Goal: Communication & Community: Answer question/provide support

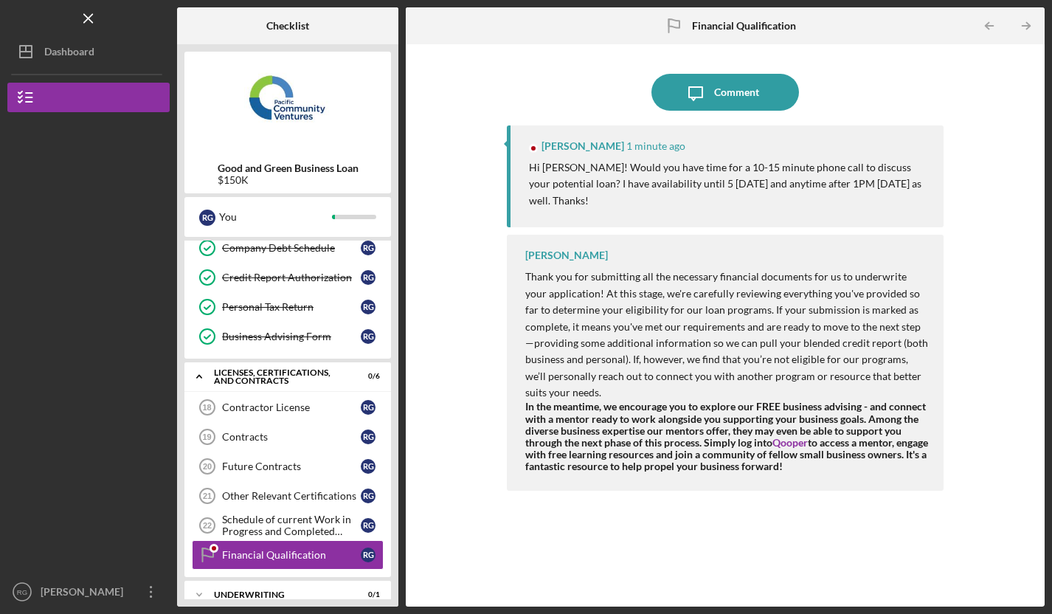
scroll to position [344, 0]
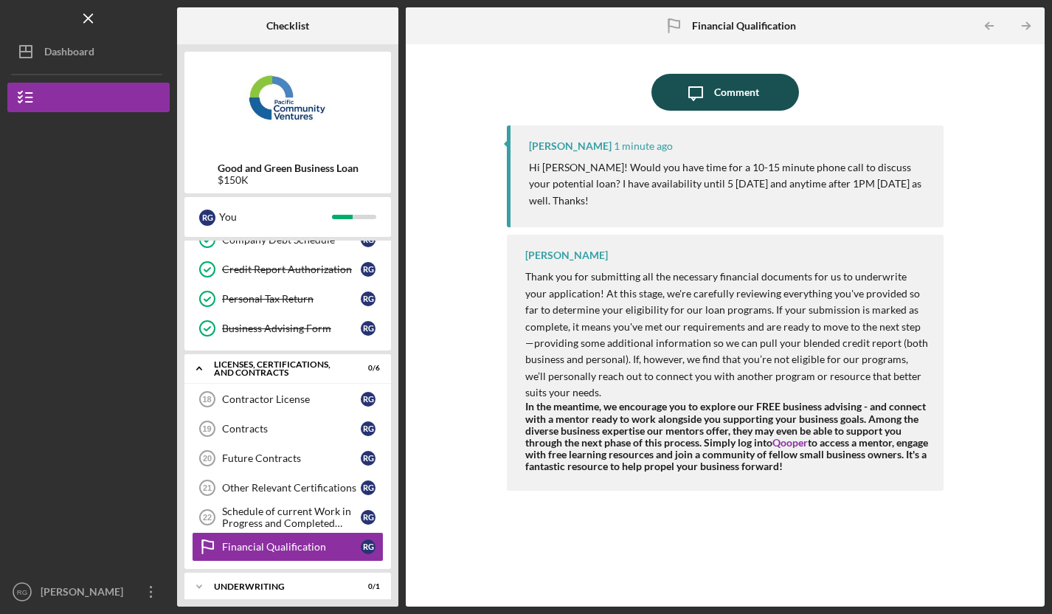
click at [742, 92] on div "Comment" at bounding box center [736, 92] width 45 height 37
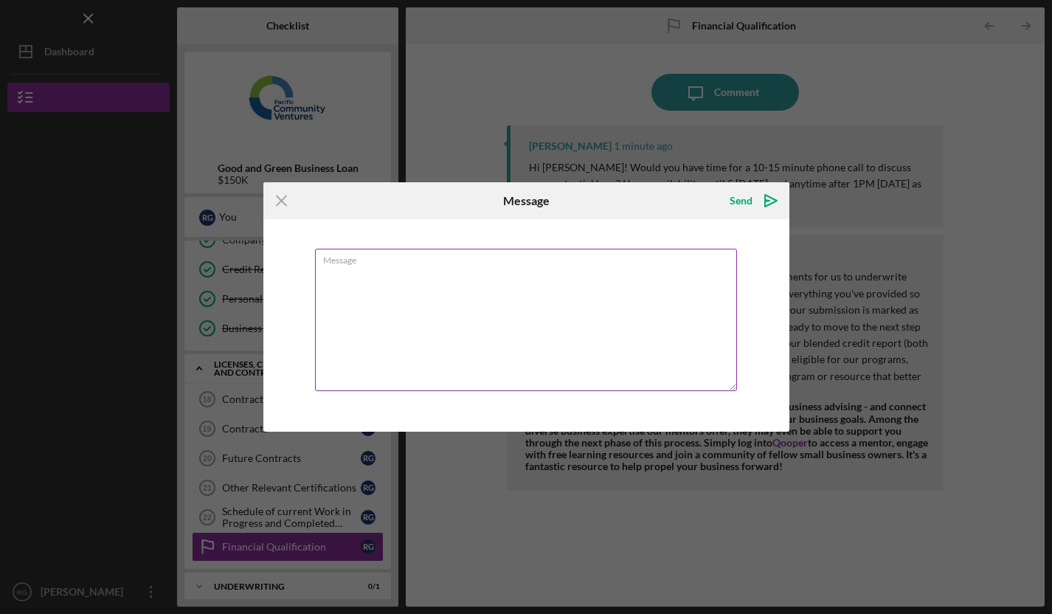
click at [350, 390] on textarea "Message" at bounding box center [526, 320] width 422 height 142
type textarea "Yes. What is your number?"
click at [743, 208] on div "Send" at bounding box center [740, 200] width 23 height 29
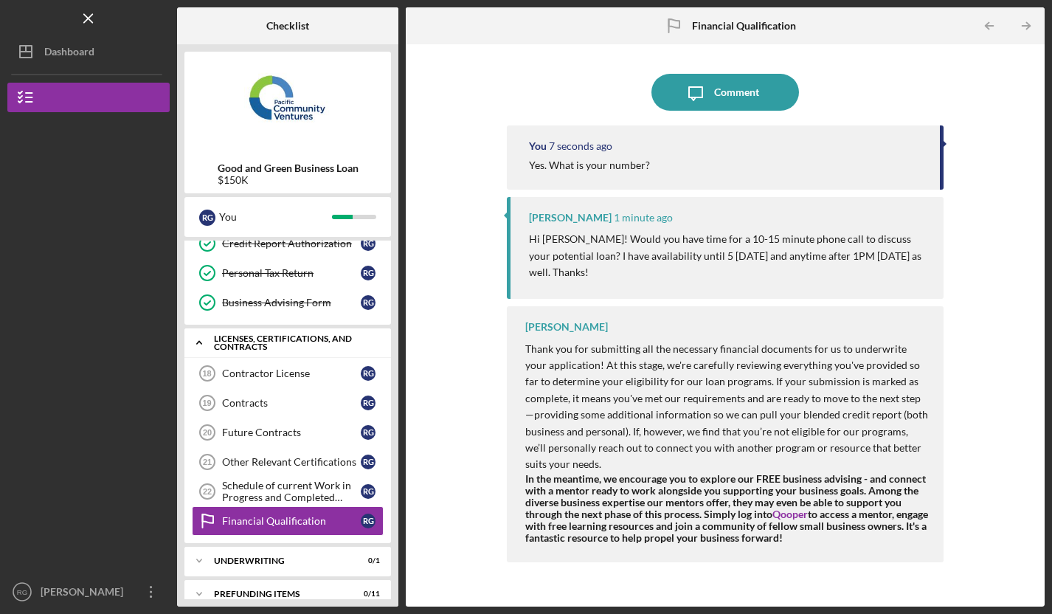
scroll to position [369, 0]
click at [294, 555] on div "Icon/Expander Underwriting 0 / 1" at bounding box center [287, 560] width 206 height 29
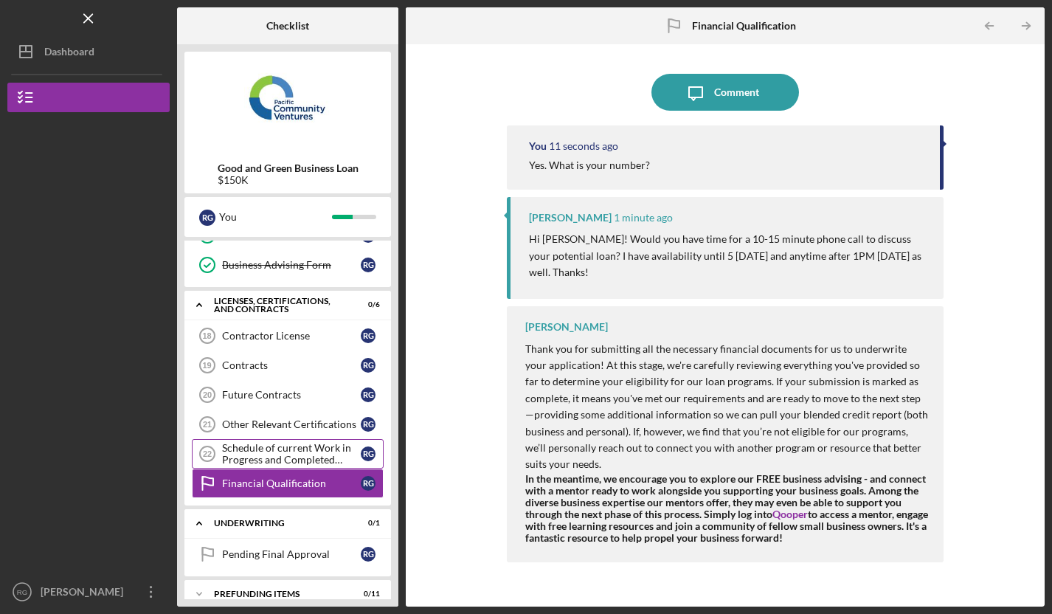
scroll to position [407, 0]
click at [302, 457] on div "Schedule of current Work in Progress and Completed Contract Schedule" at bounding box center [291, 454] width 139 height 24
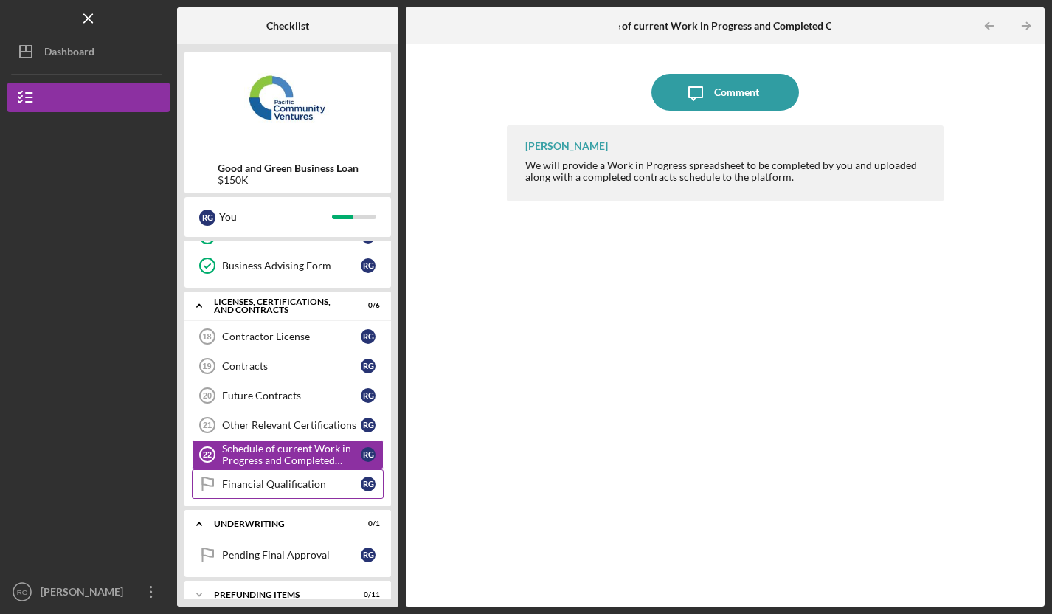
click at [288, 490] on link "Financial Qualification Financial Qualification R G" at bounding box center [288, 483] width 192 height 29
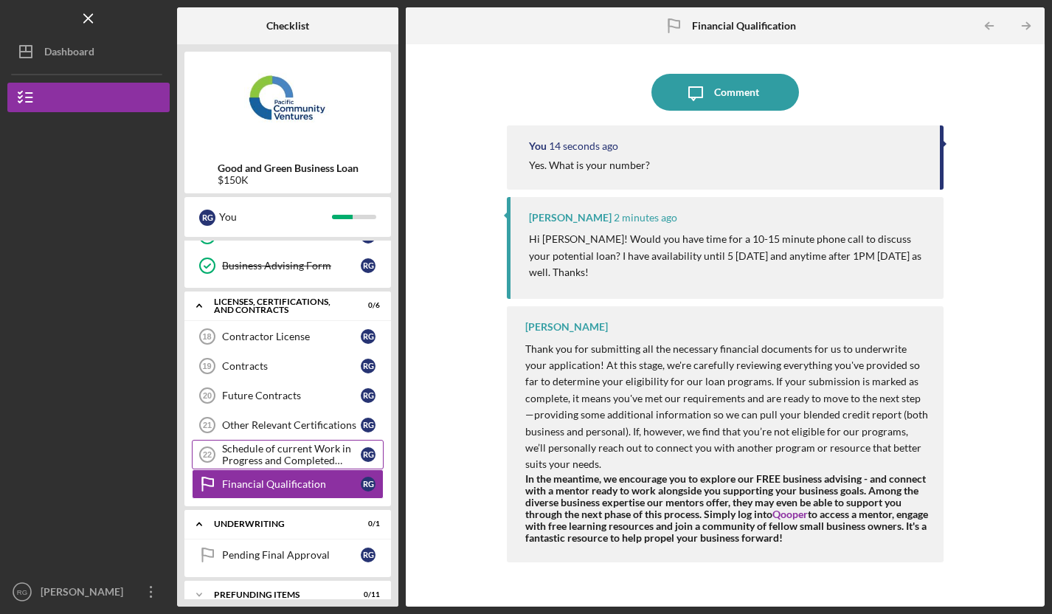
click at [305, 455] on div "Schedule of current Work in Progress and Completed Contract Schedule" at bounding box center [291, 454] width 139 height 24
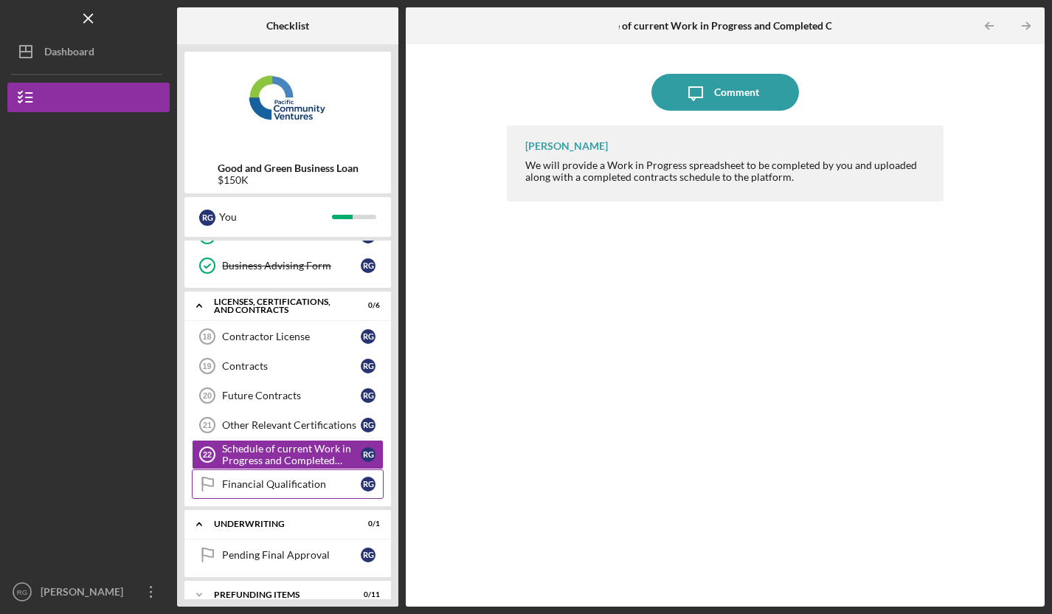
click at [296, 479] on div "Financial Qualification" at bounding box center [291, 484] width 139 height 12
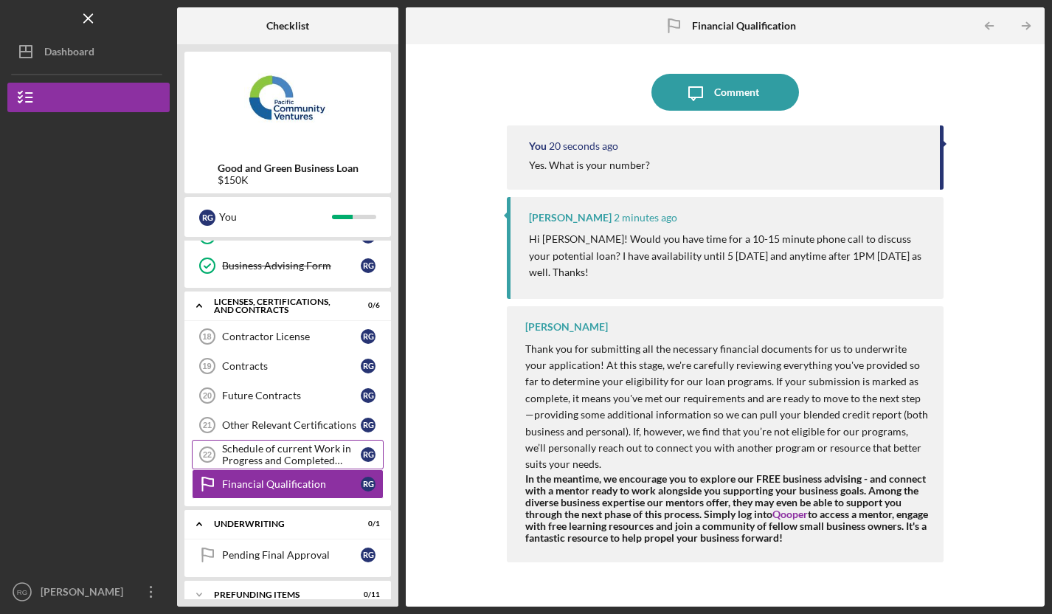
click at [304, 459] on div "Schedule of current Work in Progress and Completed Contract Schedule" at bounding box center [291, 454] width 139 height 24
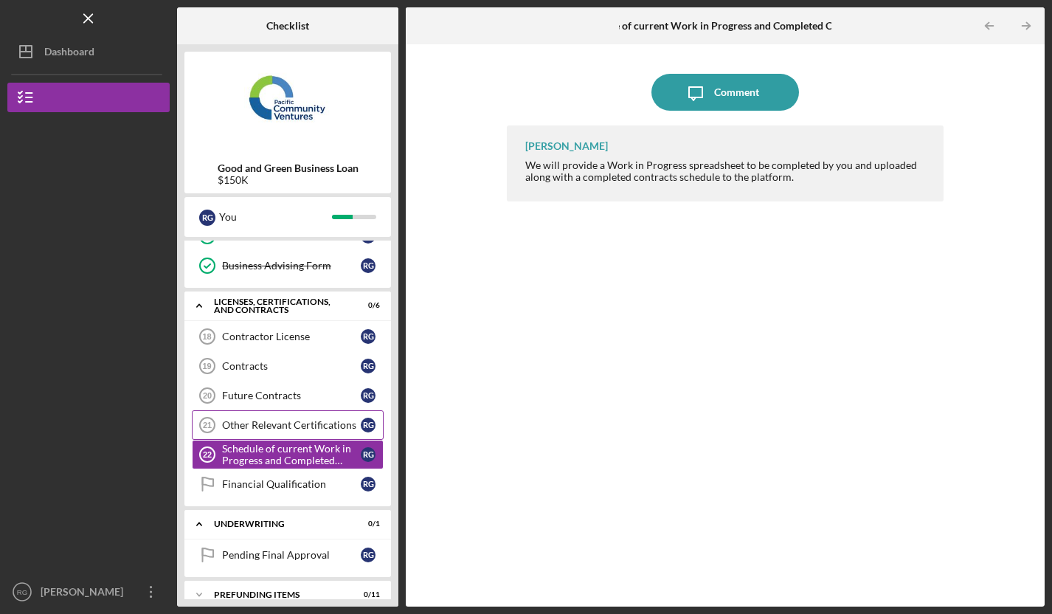
click at [316, 428] on div "Other Relevant Certifications" at bounding box center [291, 425] width 139 height 12
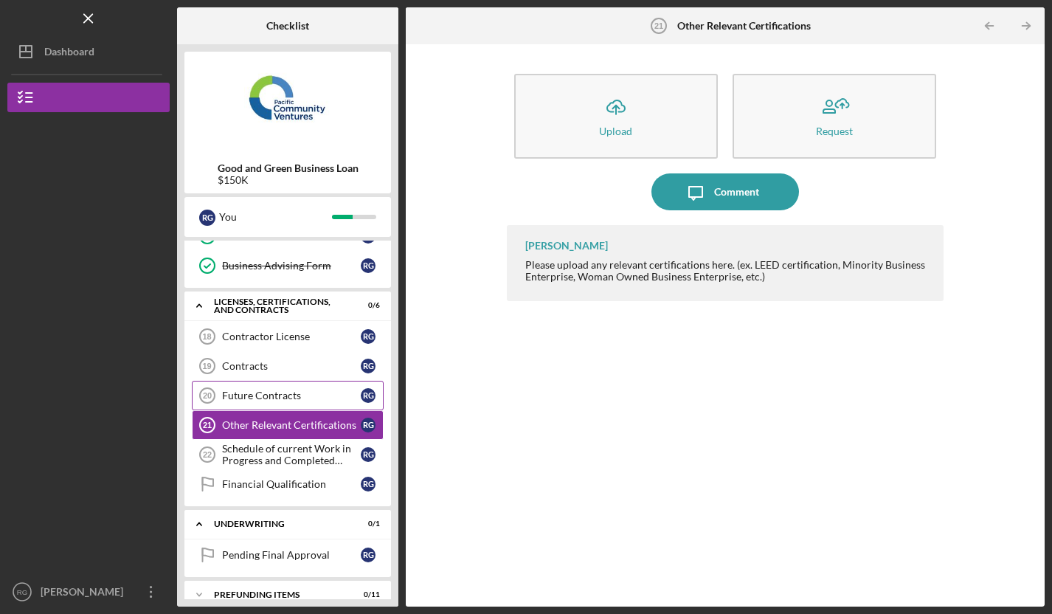
click at [305, 400] on div "Future Contracts" at bounding box center [291, 395] width 139 height 12
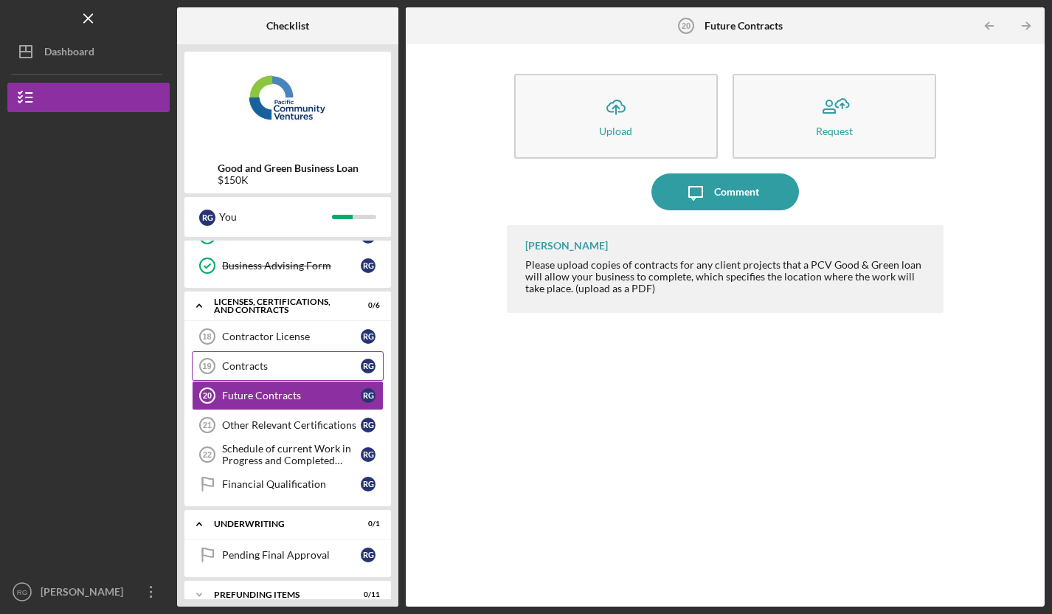
click at [308, 374] on link "Contracts 19 Contracts R G" at bounding box center [288, 365] width 192 height 29
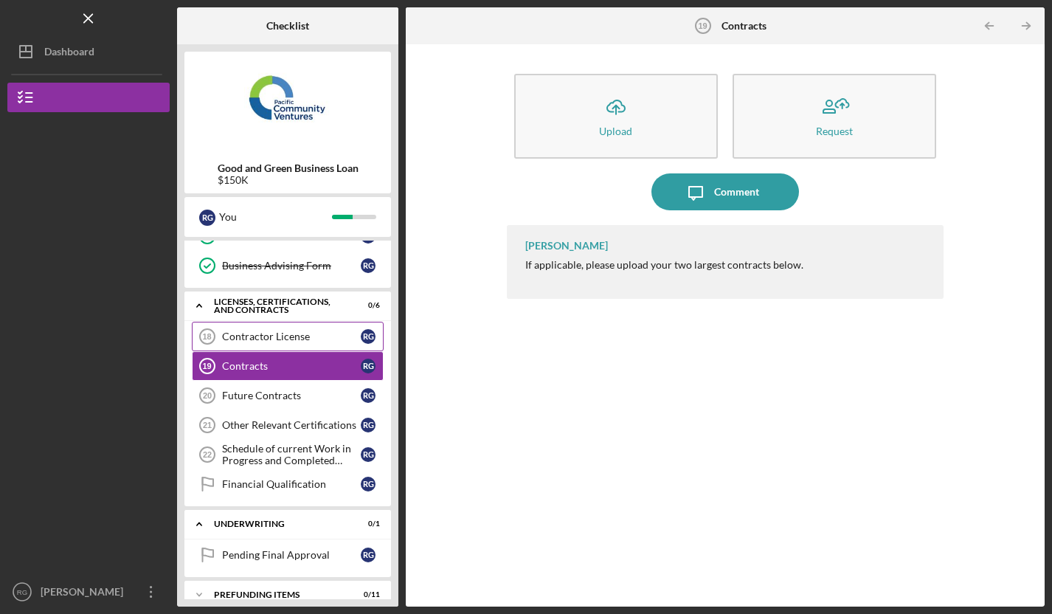
click at [309, 341] on div "Contractor License" at bounding box center [291, 336] width 139 height 12
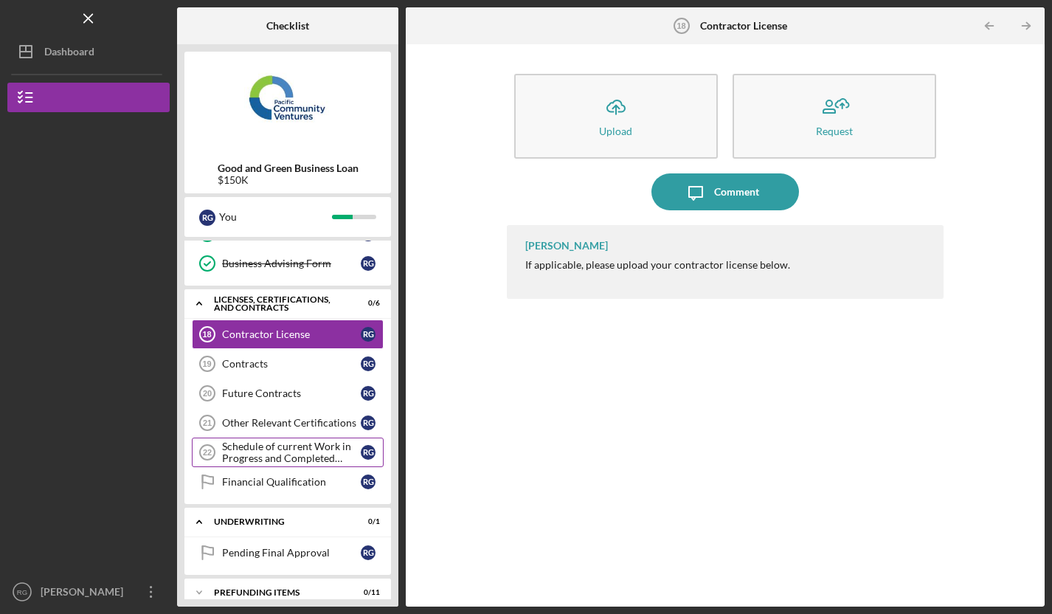
scroll to position [407, 0]
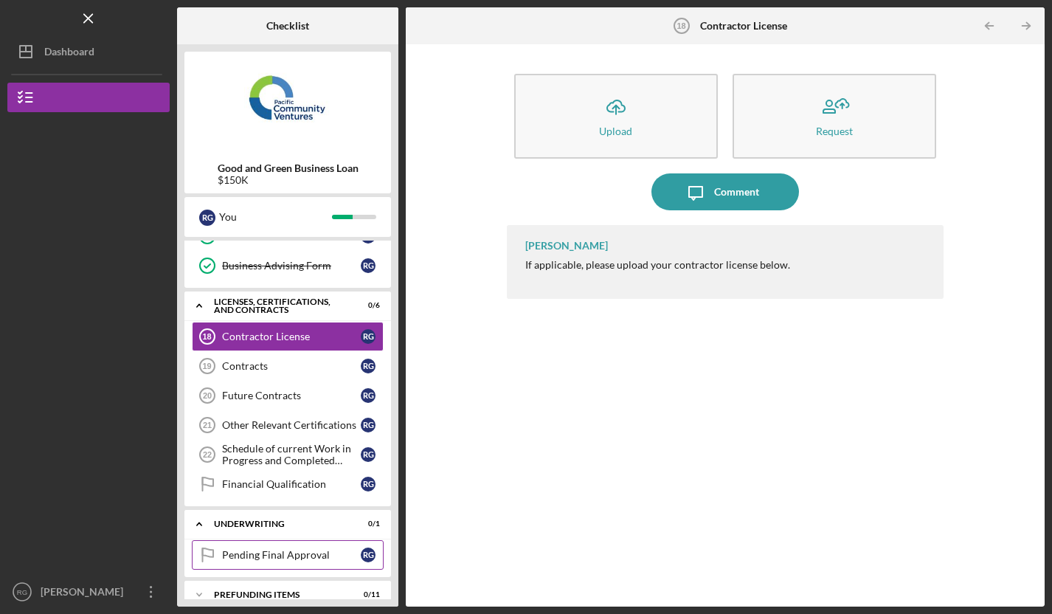
click at [277, 549] on div "Pending Final Approval" at bounding box center [291, 555] width 139 height 12
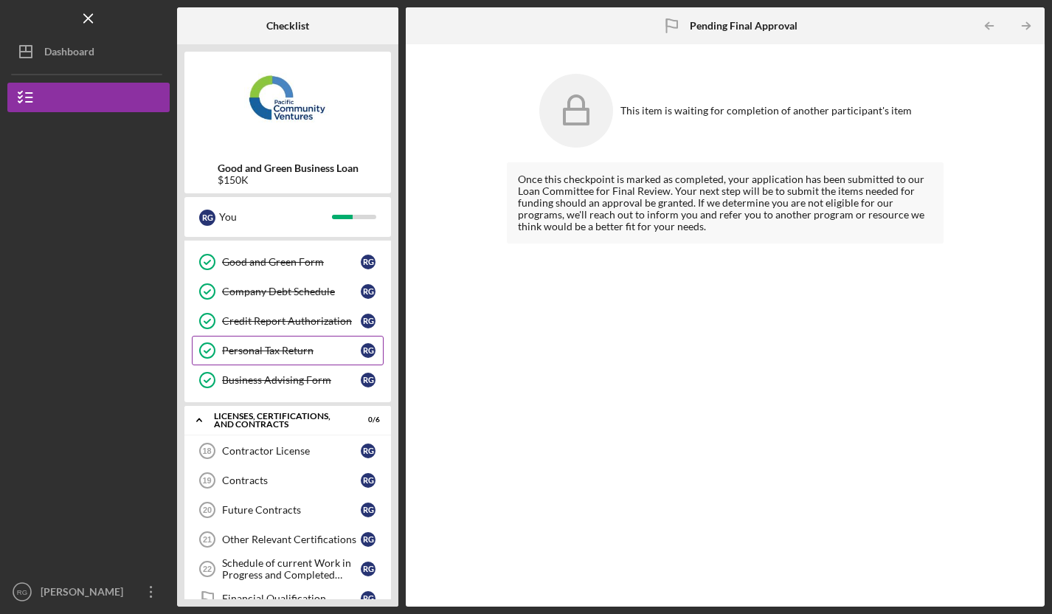
scroll to position [293, 0]
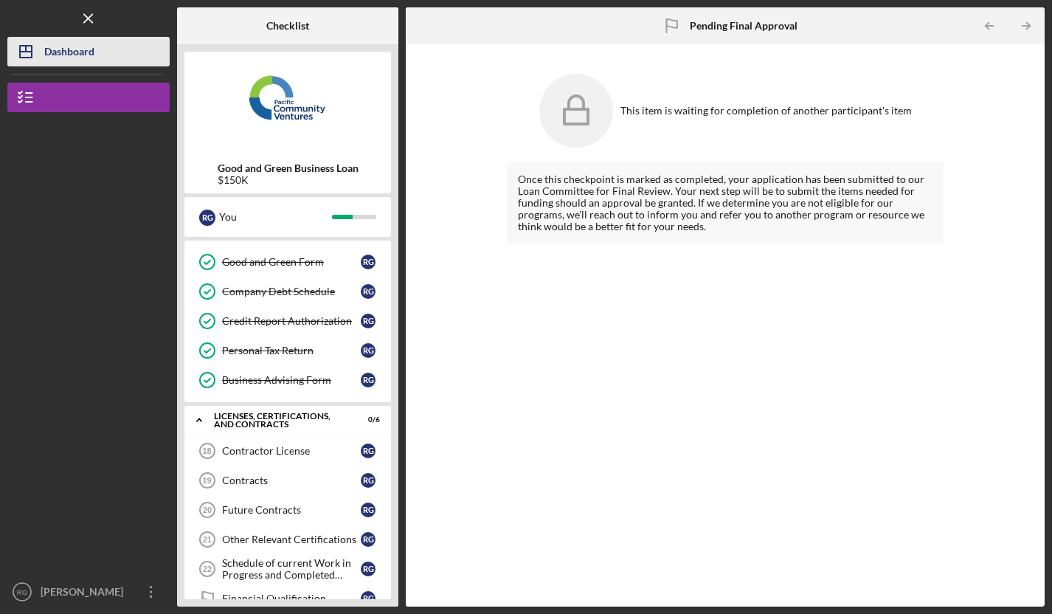
click at [72, 52] on div "Dashboard" at bounding box center [69, 53] width 50 height 33
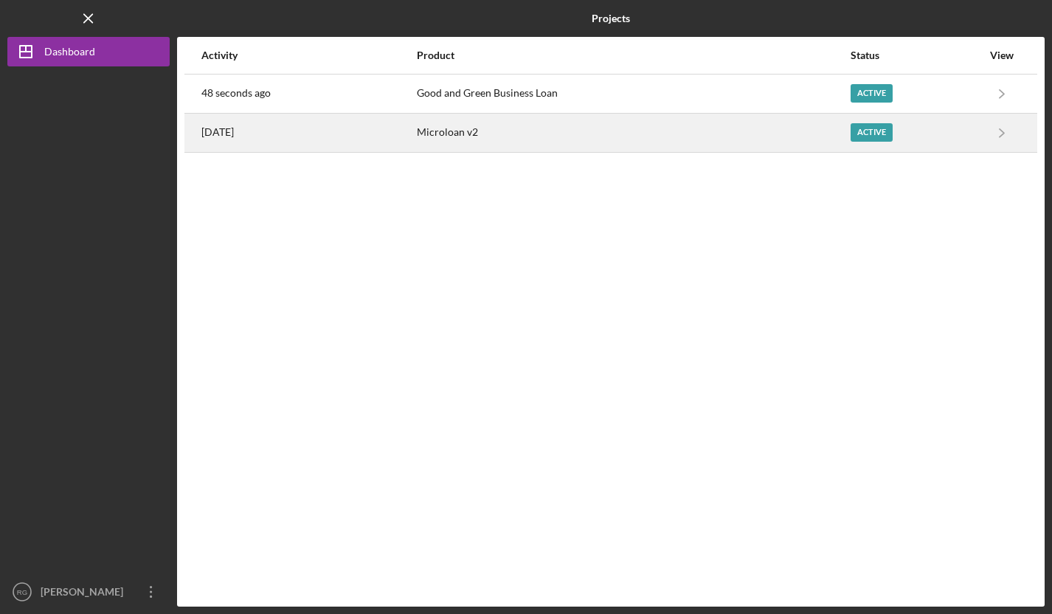
click at [437, 135] on div "Microloan v2" at bounding box center [633, 132] width 432 height 37
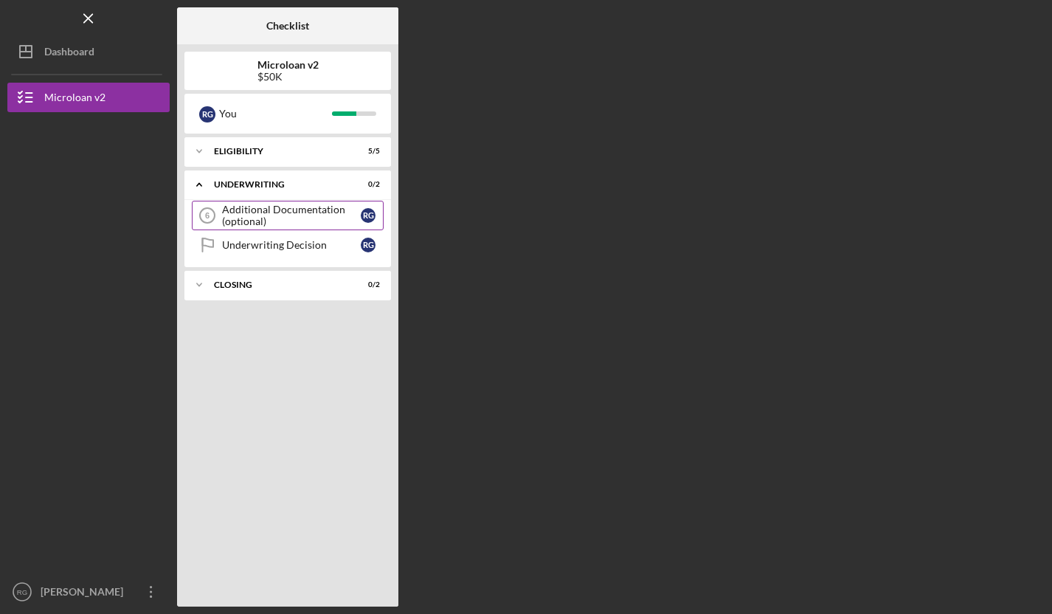
click at [279, 223] on div "Additional Documentation (optional)" at bounding box center [291, 216] width 139 height 24
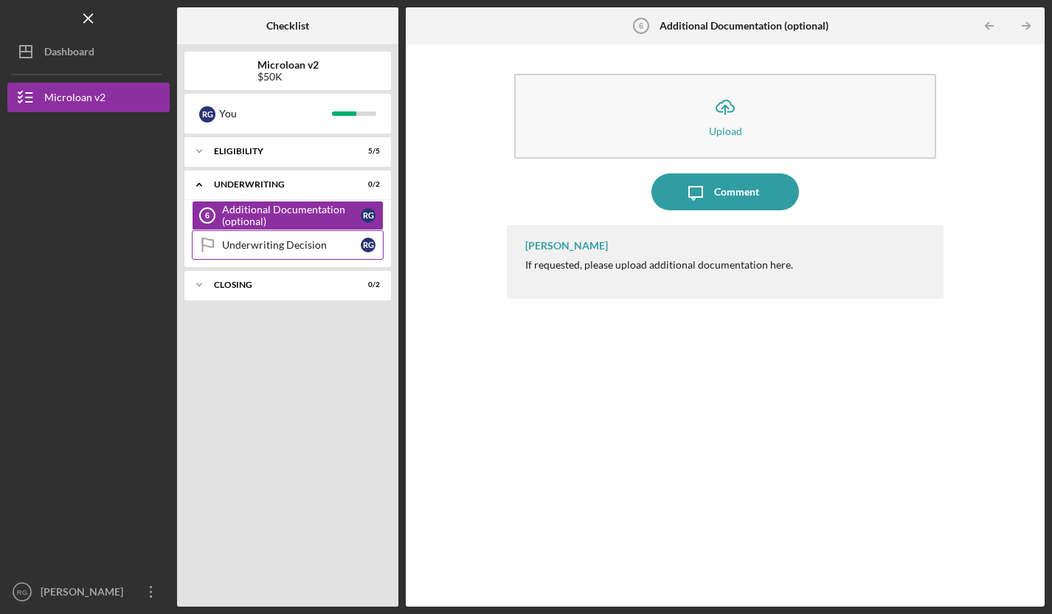
click at [276, 246] on div "Underwriting Decision" at bounding box center [291, 245] width 139 height 12
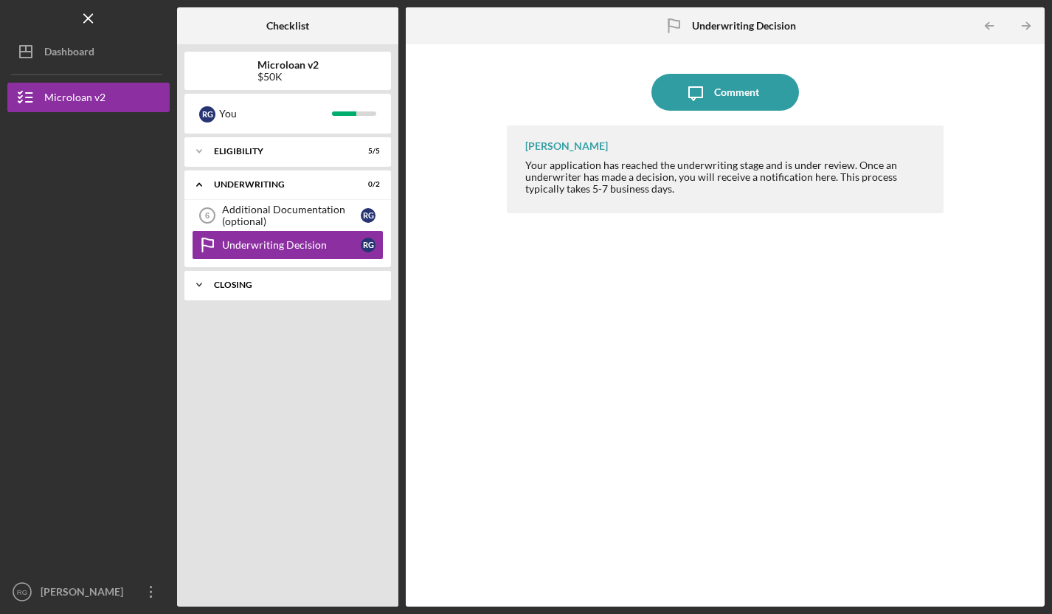
click at [271, 288] on div "Closing" at bounding box center [293, 284] width 159 height 9
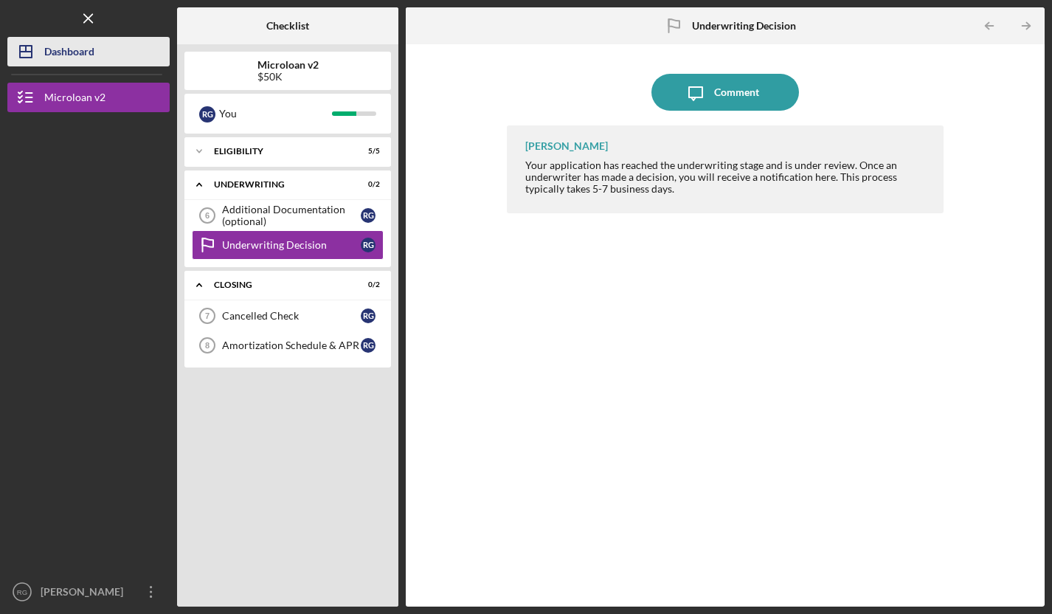
click at [83, 63] on div "Dashboard" at bounding box center [69, 53] width 50 height 33
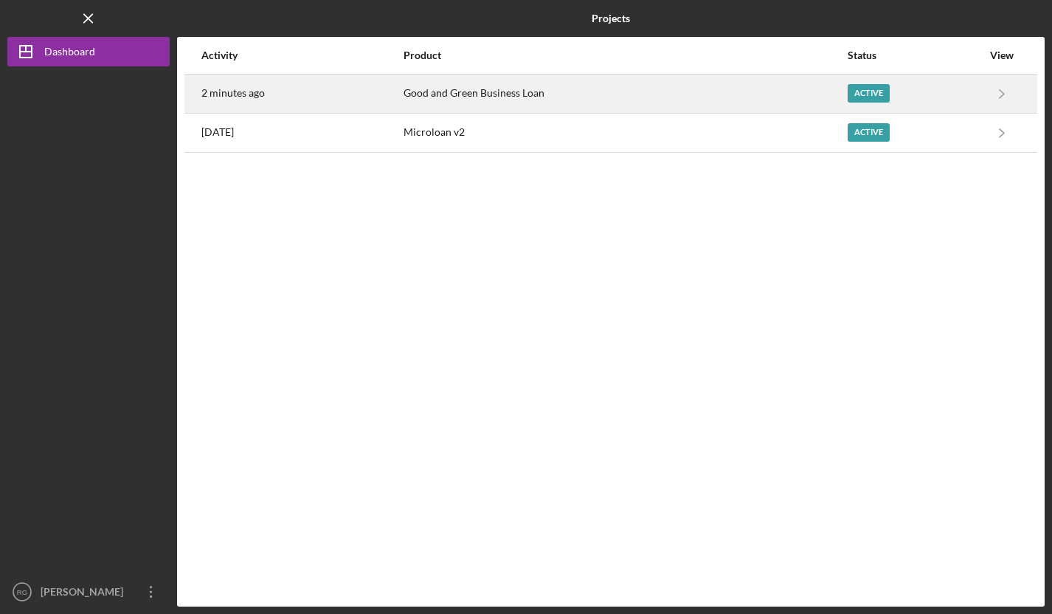
click at [297, 89] on div "2 minutes ago" at bounding box center [301, 93] width 201 height 37
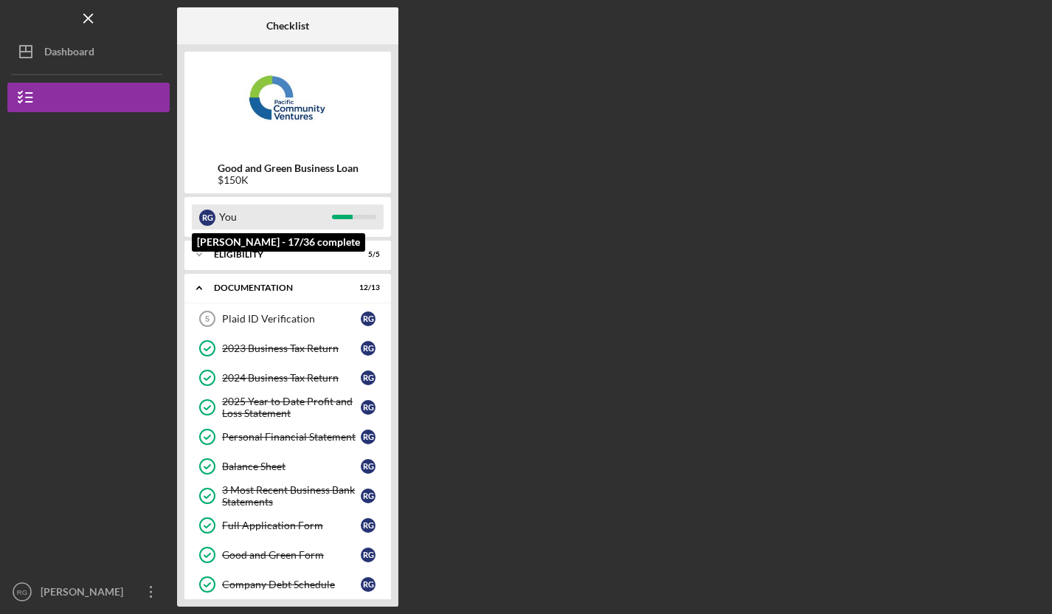
click at [302, 225] on div "You" at bounding box center [275, 216] width 113 height 25
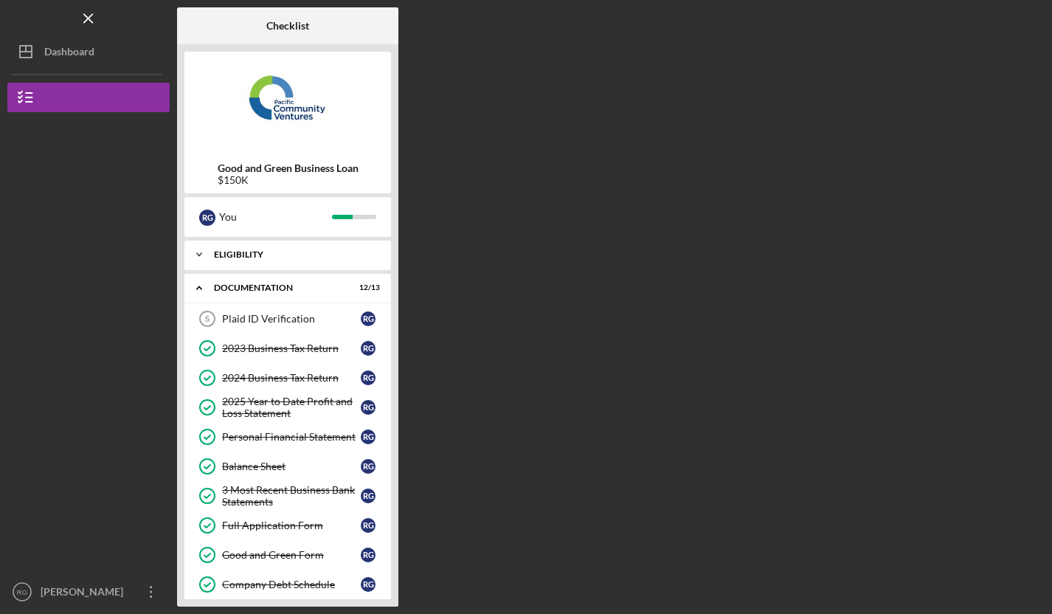
click at [289, 258] on div "Eligibility" at bounding box center [293, 254] width 159 height 9
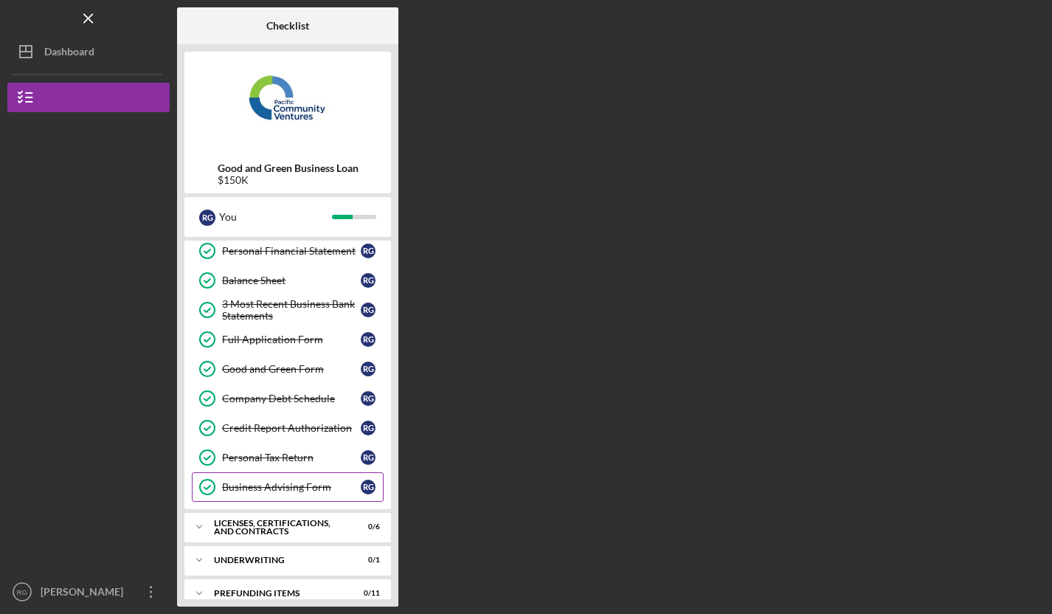
scroll to position [340, 0]
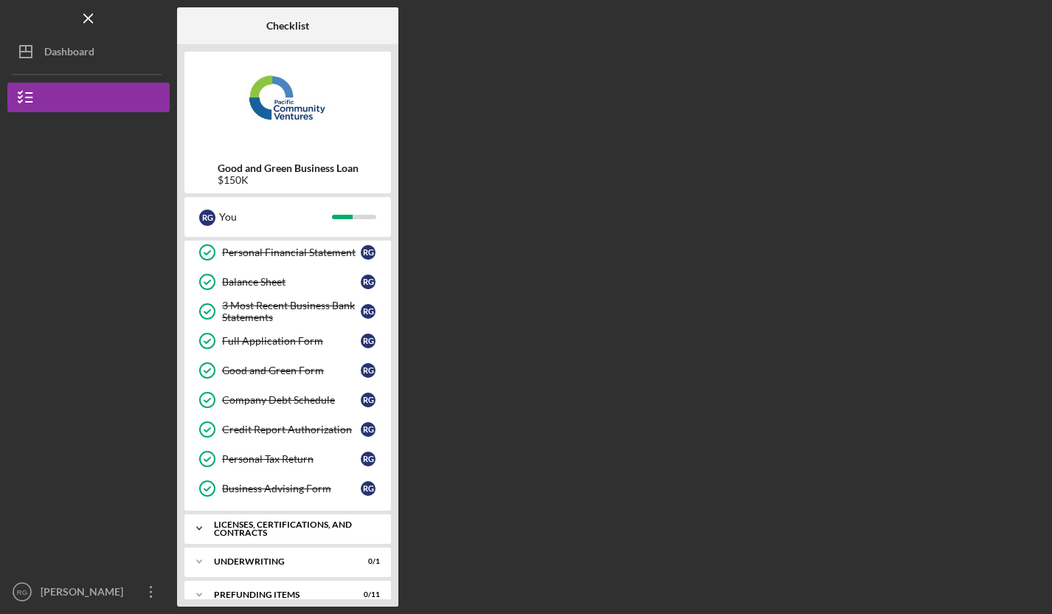
click at [285, 532] on div "Licenses, Certifications, and Contracts" at bounding box center [293, 528] width 159 height 17
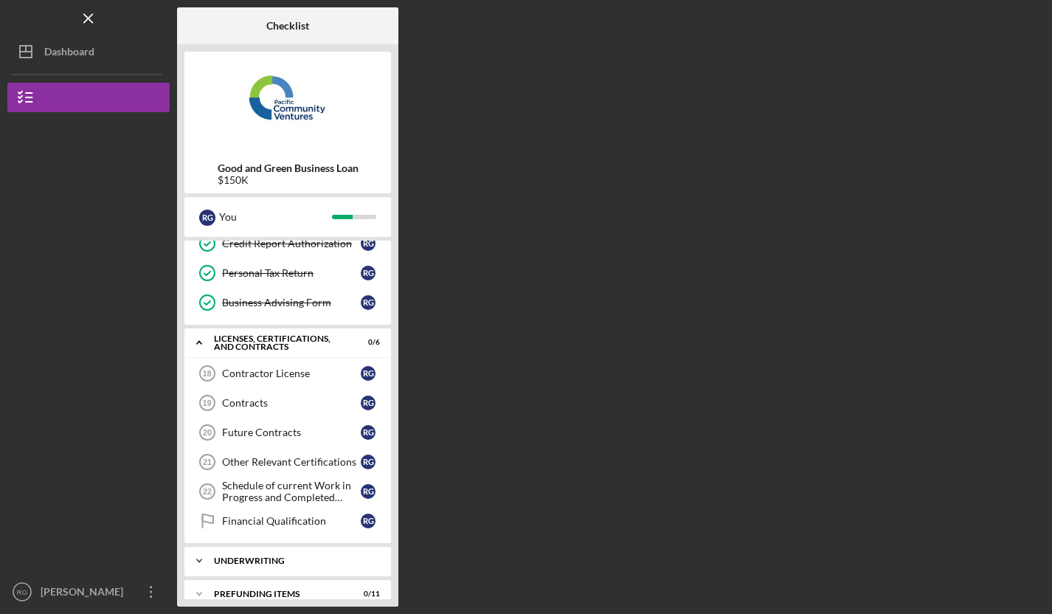
scroll to position [525, 0]
click at [283, 568] on div "Icon/Expander Underwriting 0 / 1" at bounding box center [287, 560] width 206 height 29
click at [274, 603] on link "Pending Final Approval Pending Final Approval R G" at bounding box center [288, 591] width 192 height 29
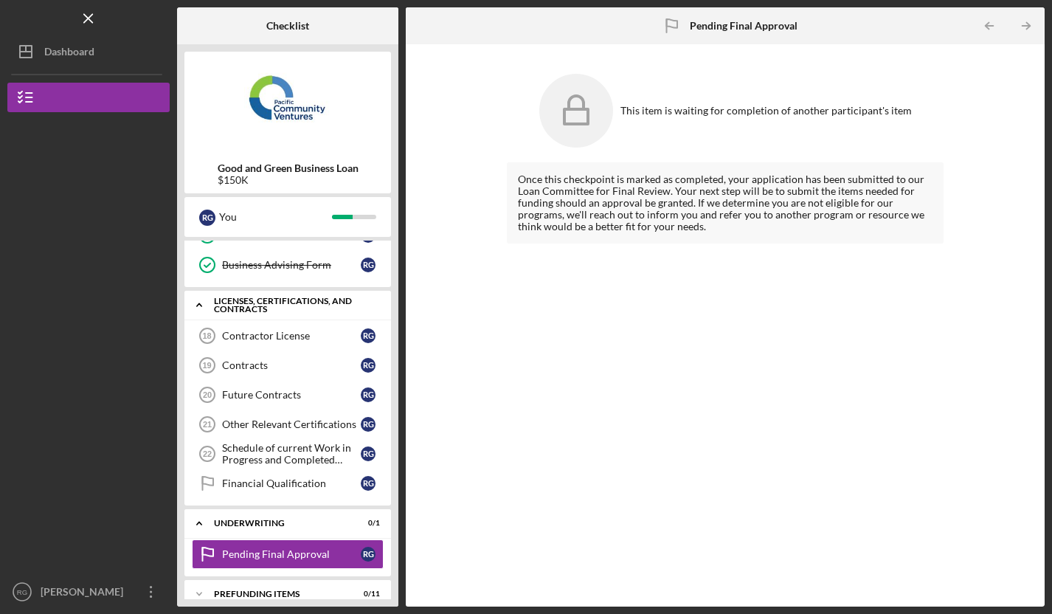
scroll to position [563, 0]
click at [274, 259] on link "Business Advising Form Business Advising Form R G" at bounding box center [288, 265] width 192 height 29
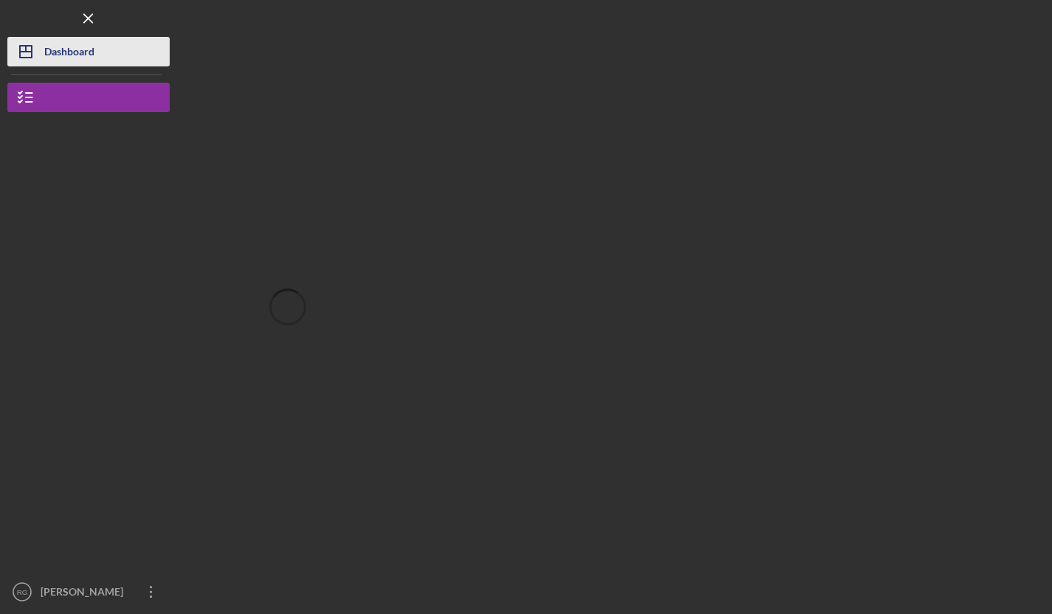
click at [73, 52] on div "Dashboard" at bounding box center [69, 53] width 50 height 33
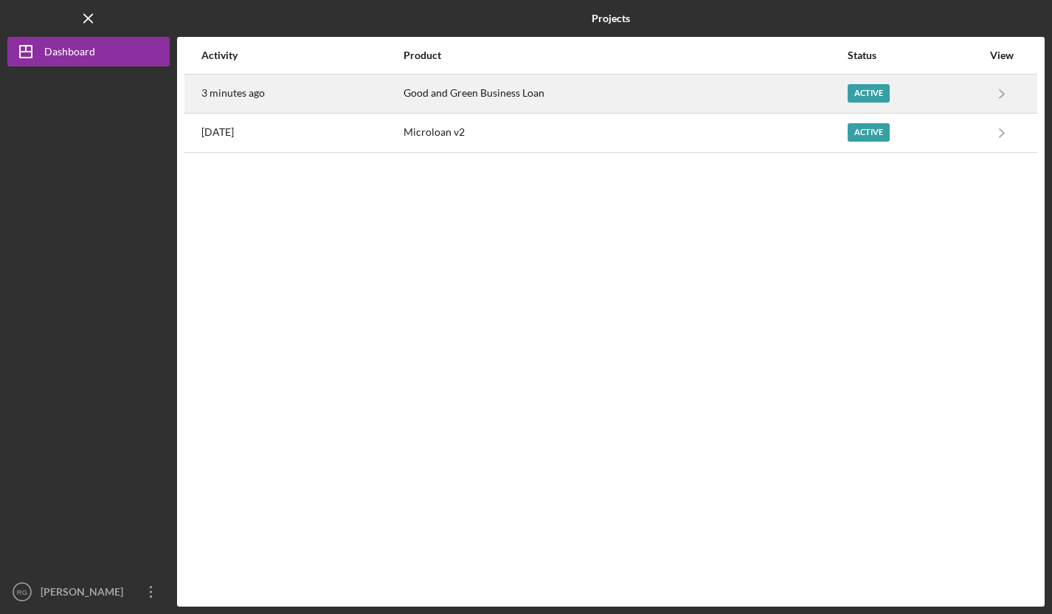
click at [465, 104] on div "Good and Green Business Loan" at bounding box center [624, 93] width 442 height 37
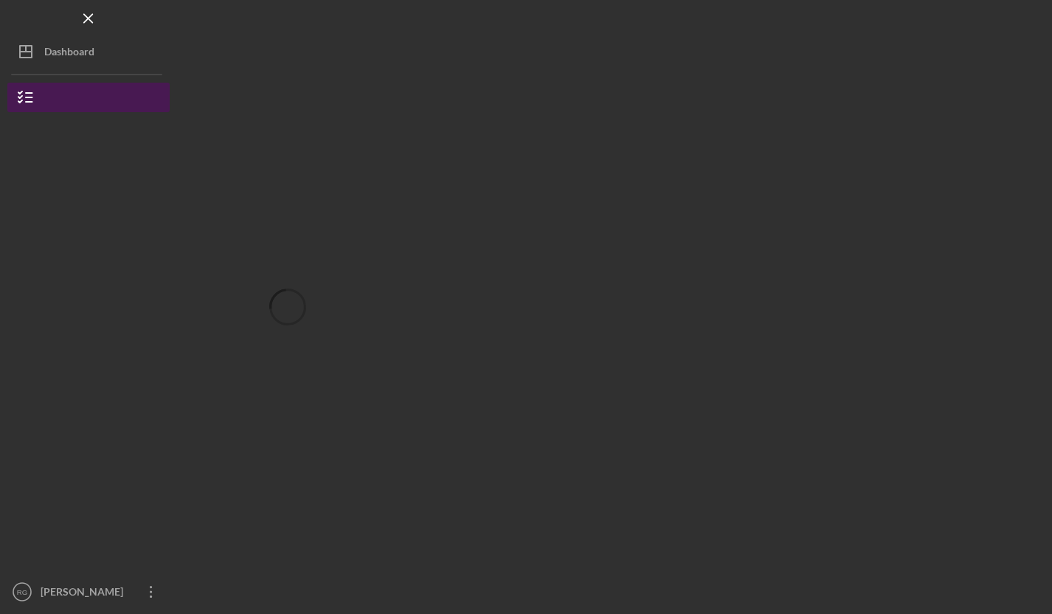
click at [117, 100] on button "Good and Green Business Loan" at bounding box center [88, 97] width 162 height 29
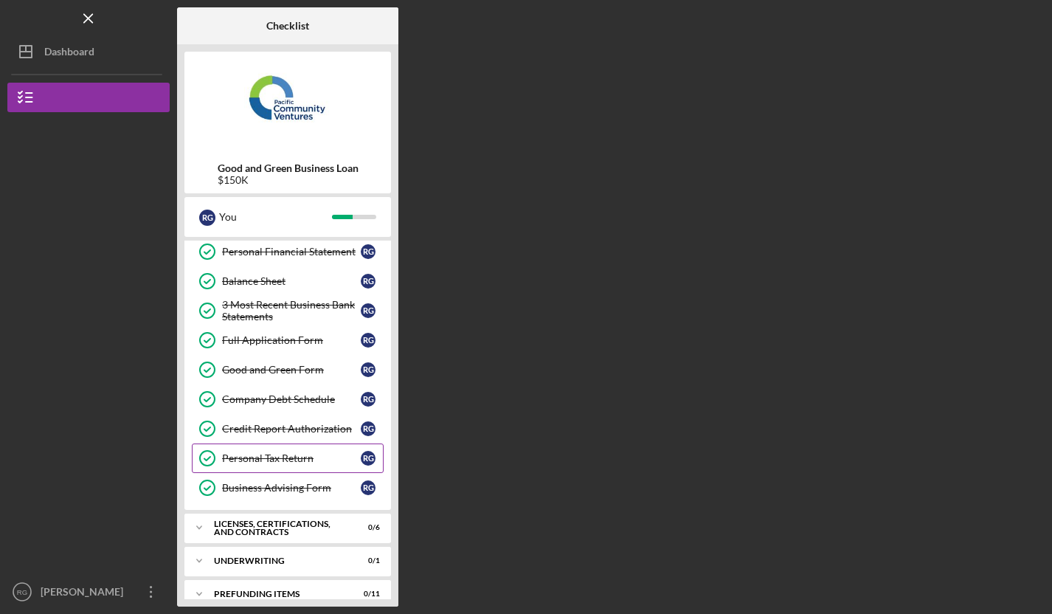
scroll to position [184, 0]
click at [306, 490] on div "Business Advising Form" at bounding box center [291, 488] width 139 height 12
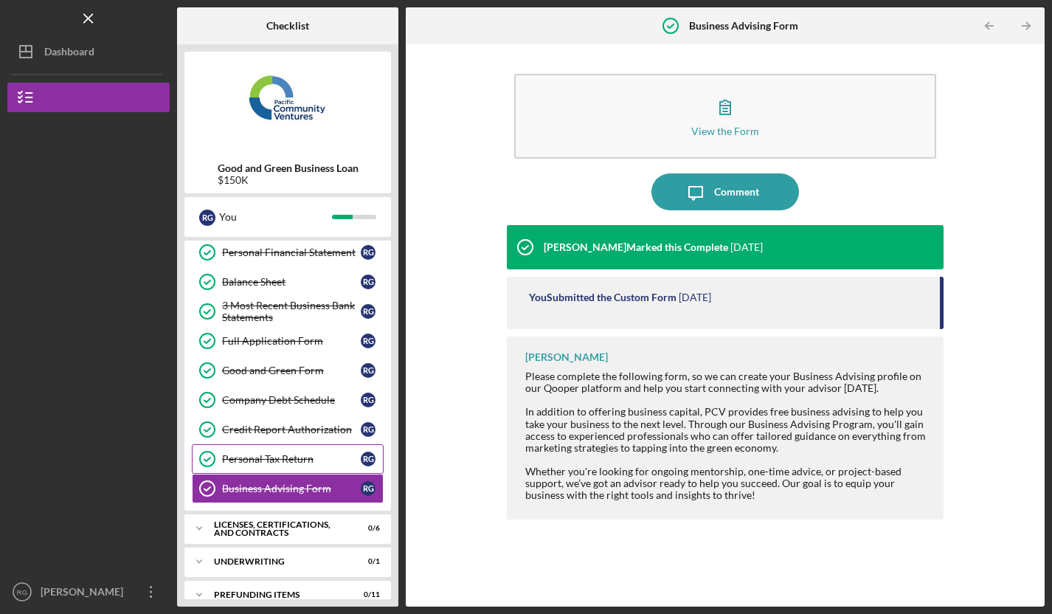
click at [322, 459] on div "Personal Tax Return" at bounding box center [291, 459] width 139 height 12
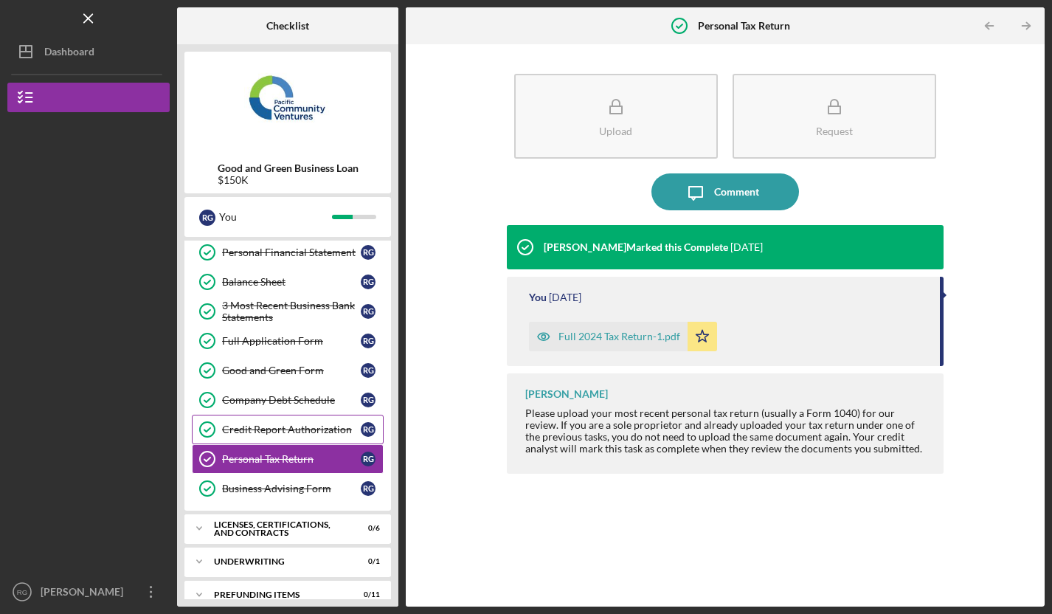
click at [325, 436] on link "Credit Report Authorization Credit Report Authorization R G" at bounding box center [288, 428] width 192 height 29
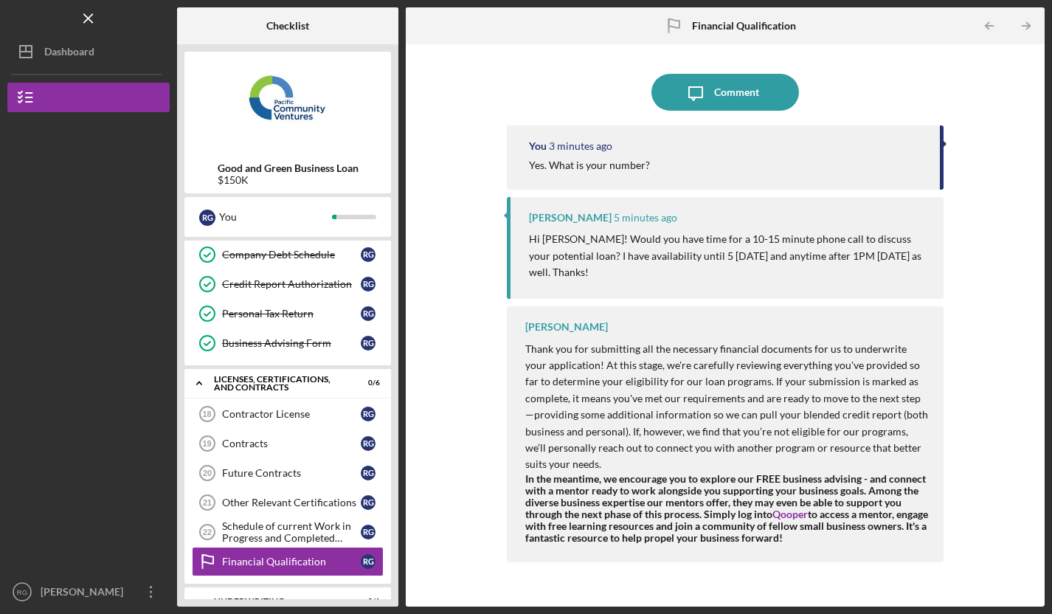
scroll to position [344, 0]
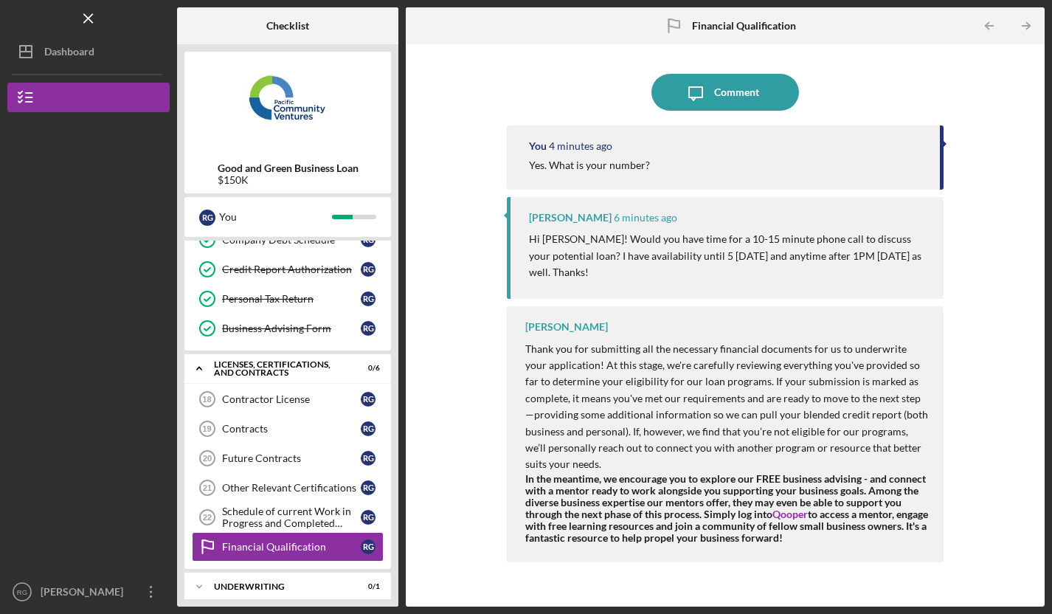
click at [479, 218] on div "Icon/Message Comment You 4 minutes ago Yes. What is your number? Jaron Thexton …" at bounding box center [725, 325] width 624 height 547
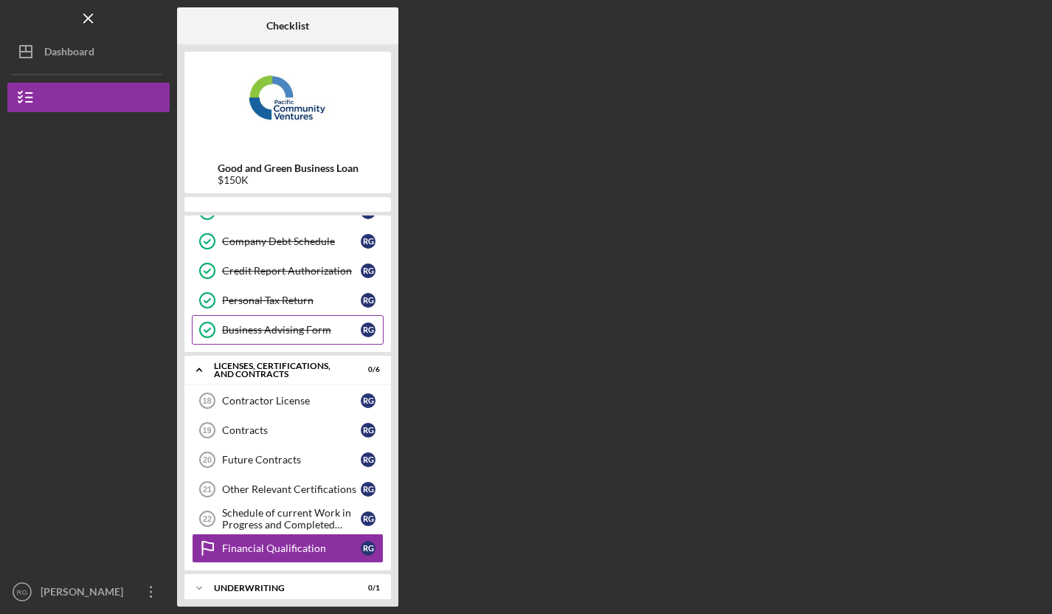
scroll to position [344, 0]
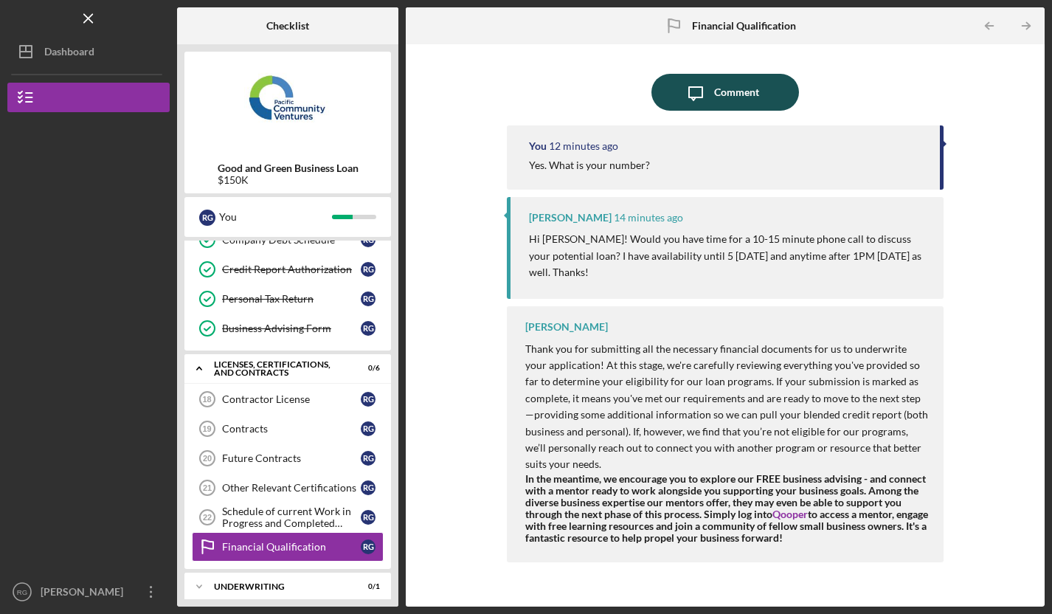
click at [756, 94] on div "Comment" at bounding box center [736, 92] width 45 height 37
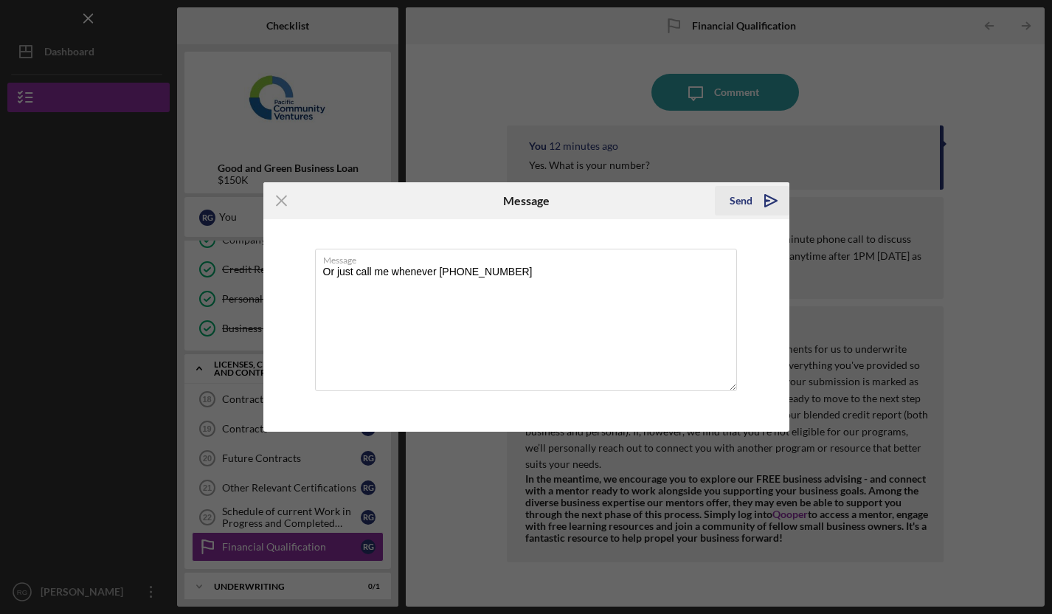
type textarea "Or just call me whenever [PHONE_NUMBER]"
click at [743, 208] on div "Send" at bounding box center [740, 200] width 23 height 29
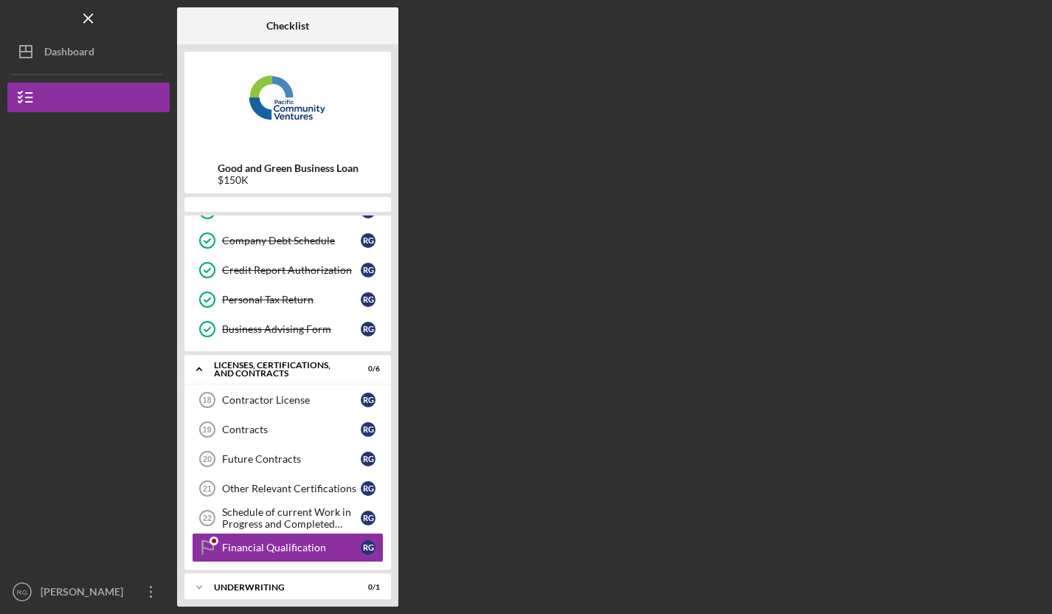
scroll to position [344, 0]
